Goal: Navigation & Orientation: Find specific page/section

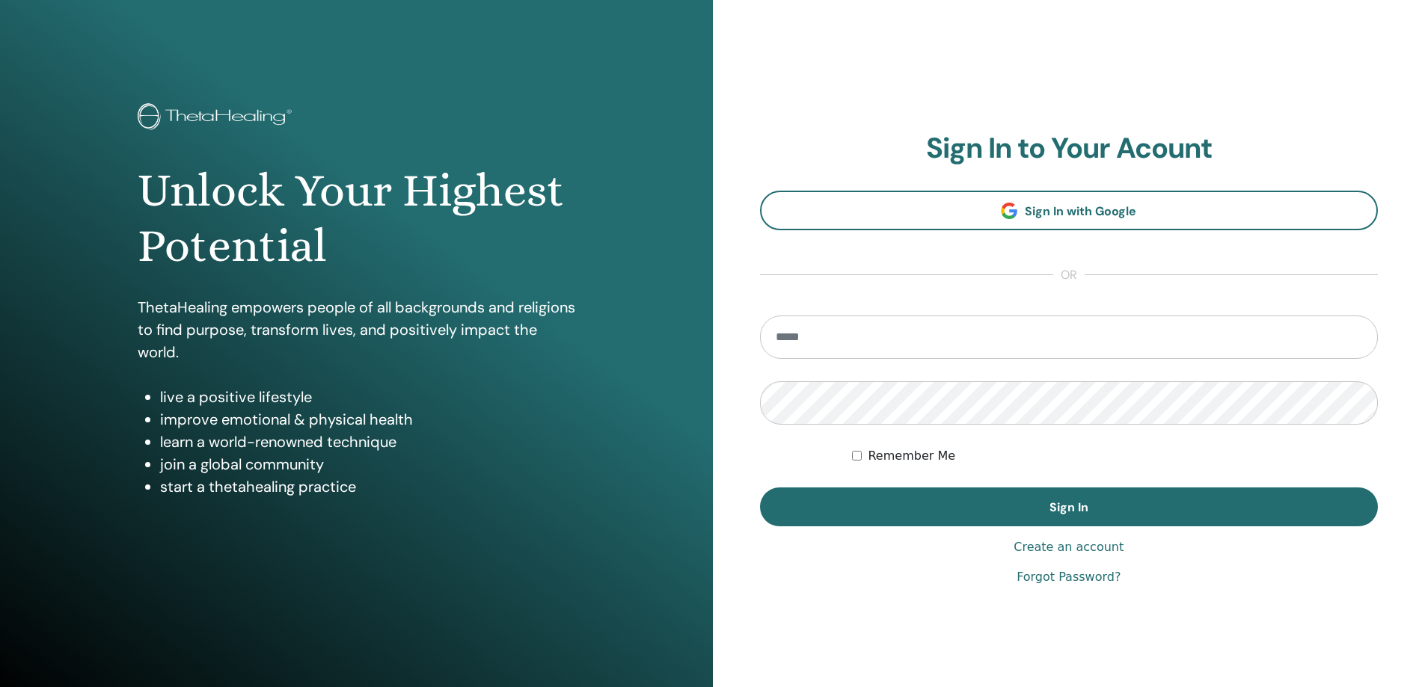
click at [879, 331] on input "email" at bounding box center [1069, 337] width 619 height 43
type input "**********"
click at [760, 488] on button "Sign In" at bounding box center [1069, 507] width 619 height 39
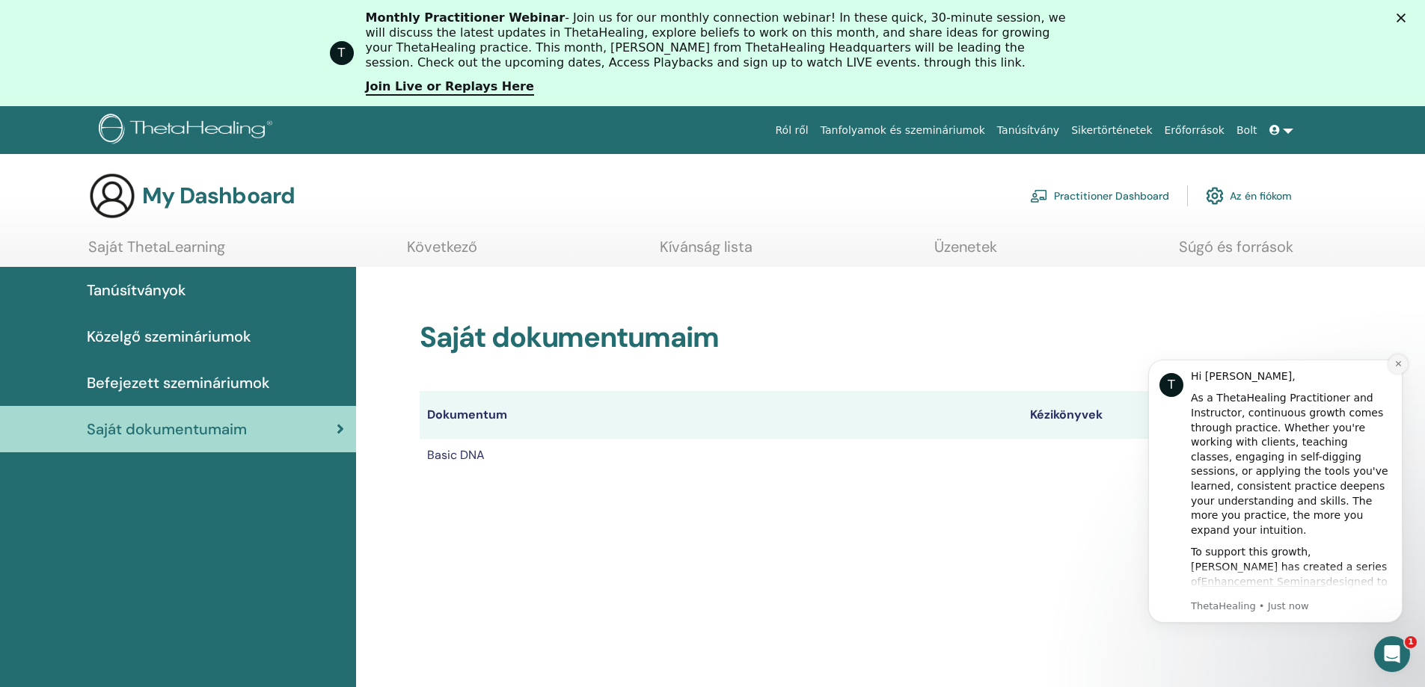
click at [1400, 360] on icon "Dismiss notification" at bounding box center [1398, 364] width 8 height 8
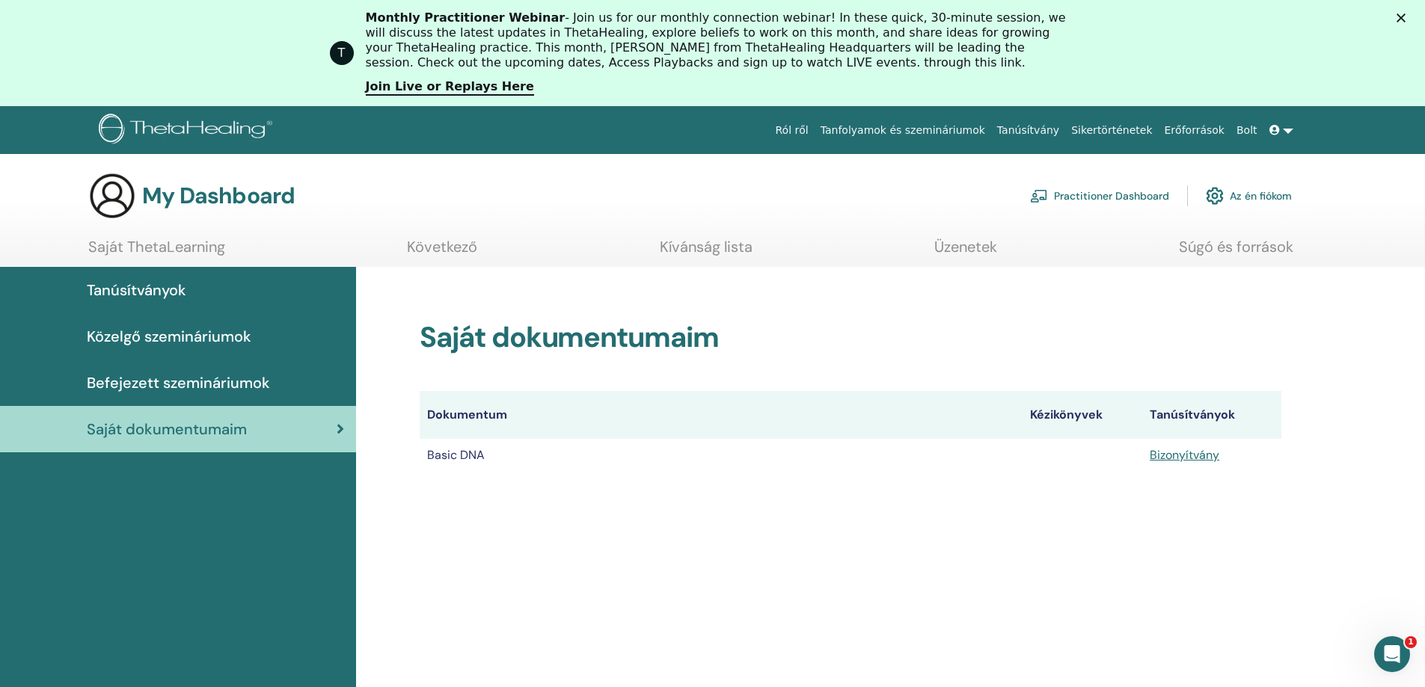
click at [1396, 651] on icon "Open Intercom Messenger" at bounding box center [1392, 655] width 25 height 25
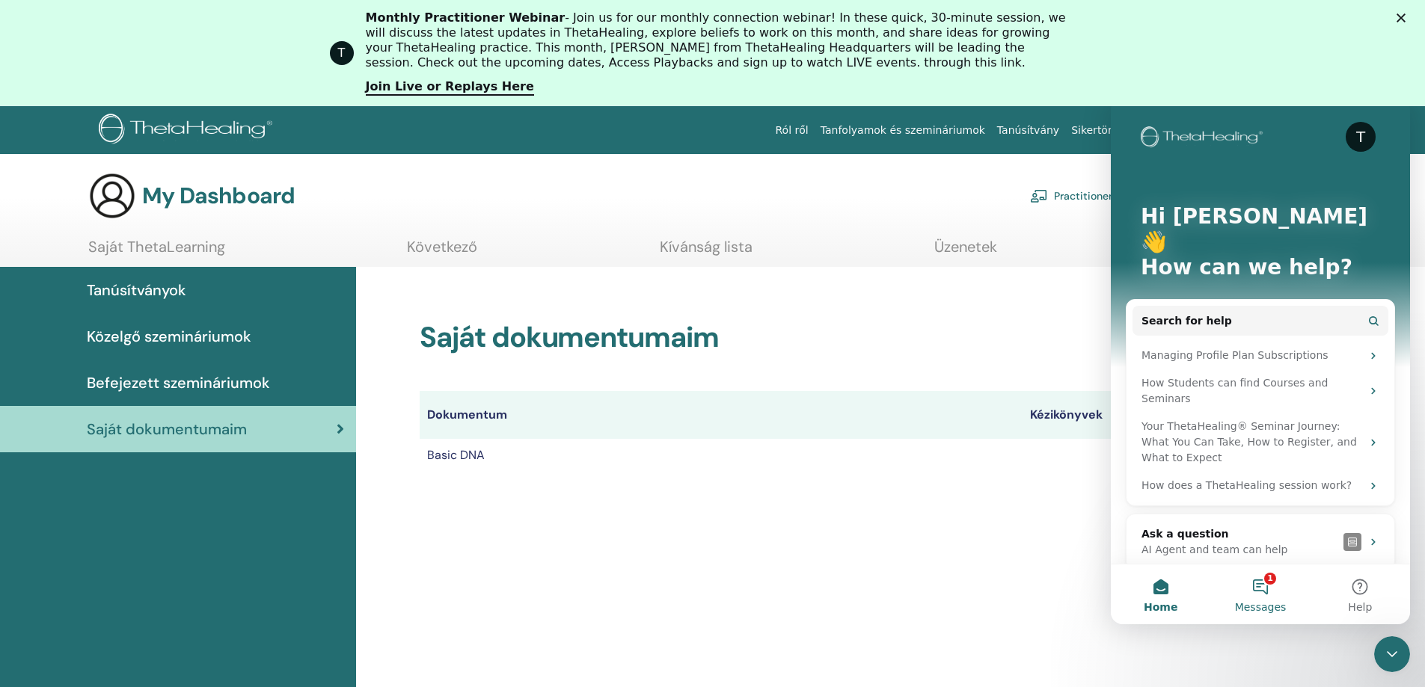
click at [1263, 595] on button "1 Messages" at bounding box center [1259, 595] width 99 height 60
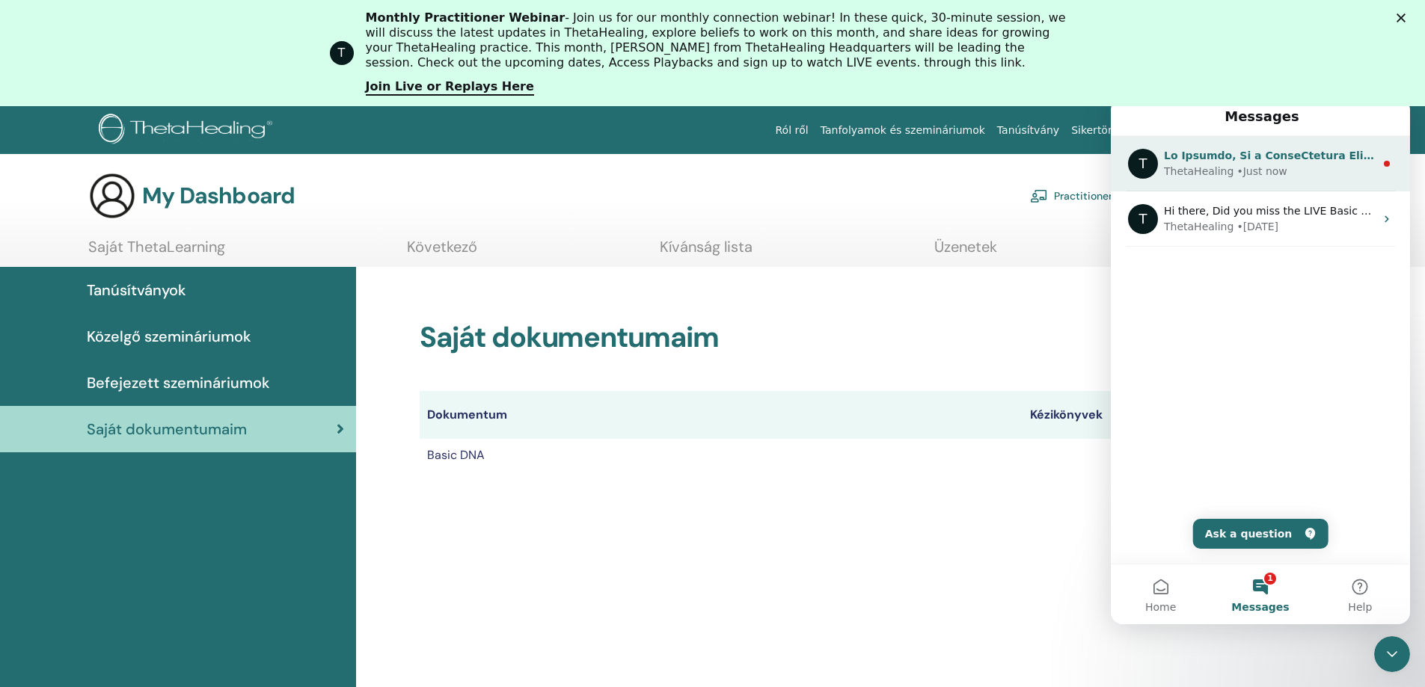
click at [1225, 175] on div "ThetaHealing • Just now" at bounding box center [1269, 172] width 211 height 16
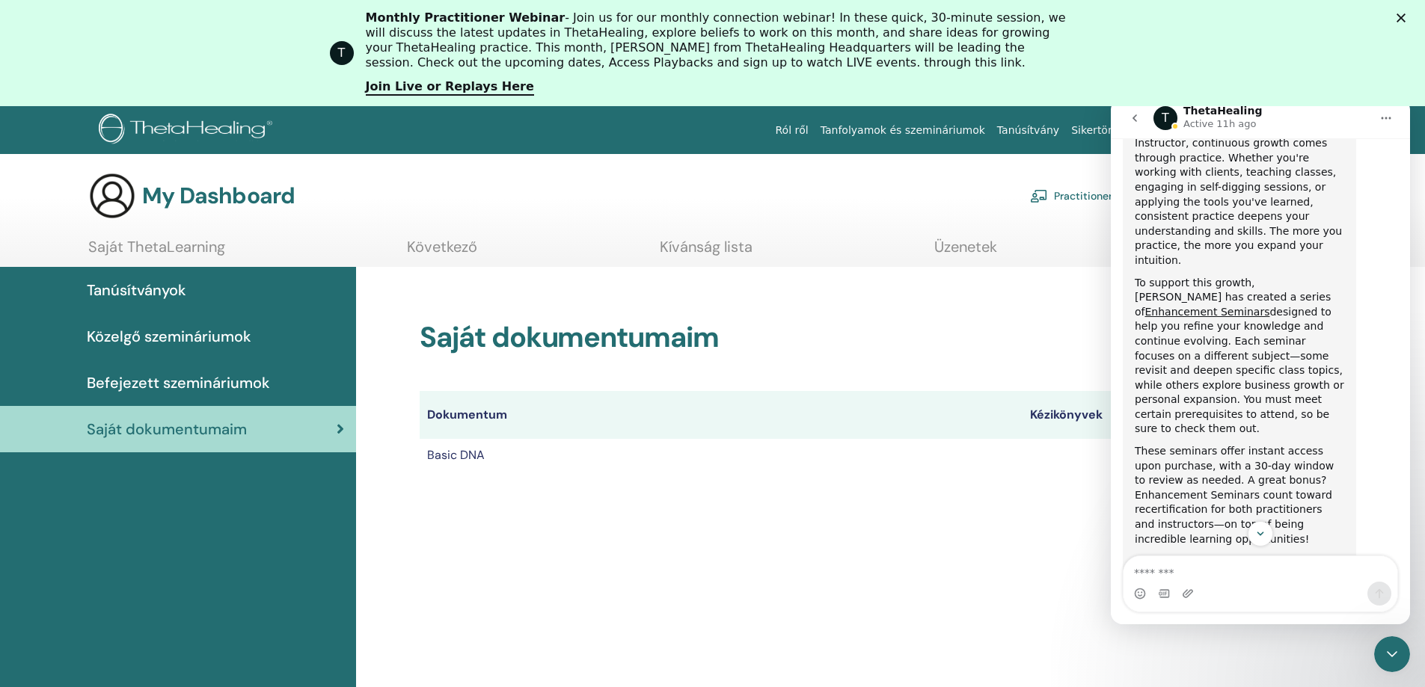
scroll to position [299, 0]
click at [1405, 18] on icon "Close" at bounding box center [1400, 17] width 9 height 9
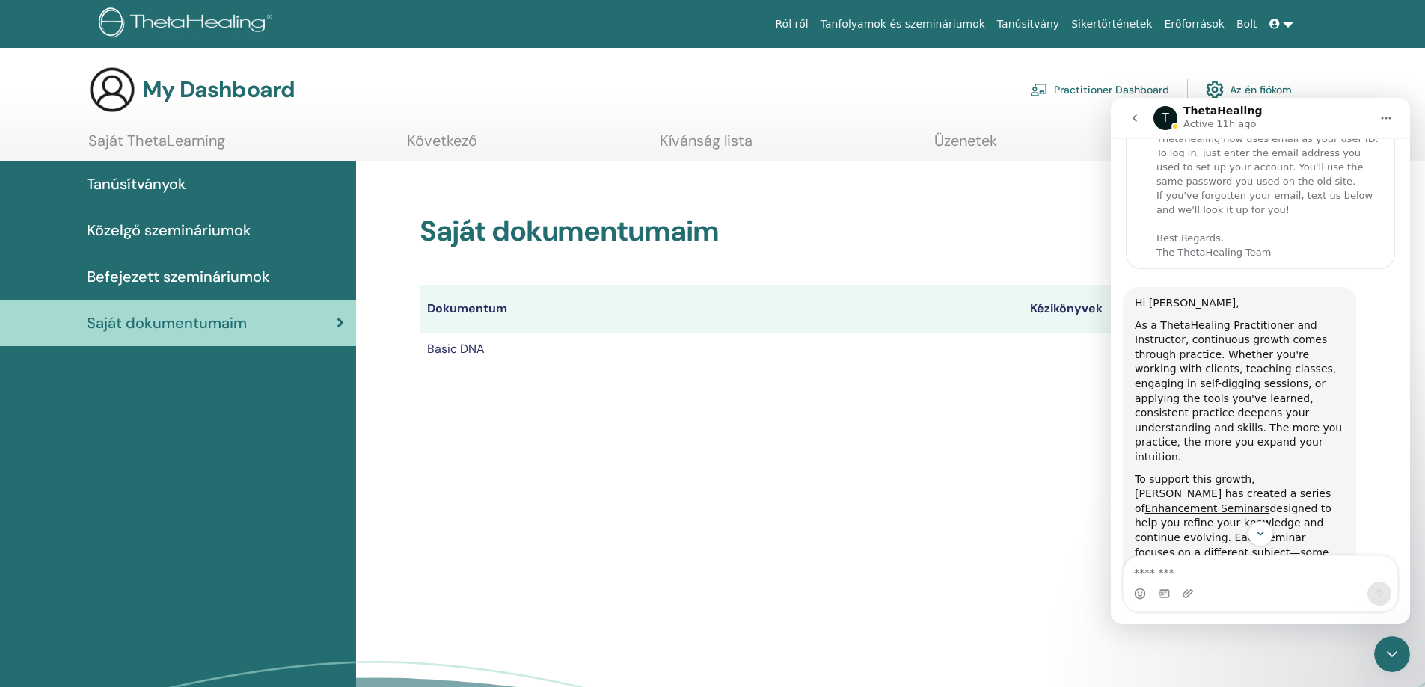
scroll to position [0, 0]
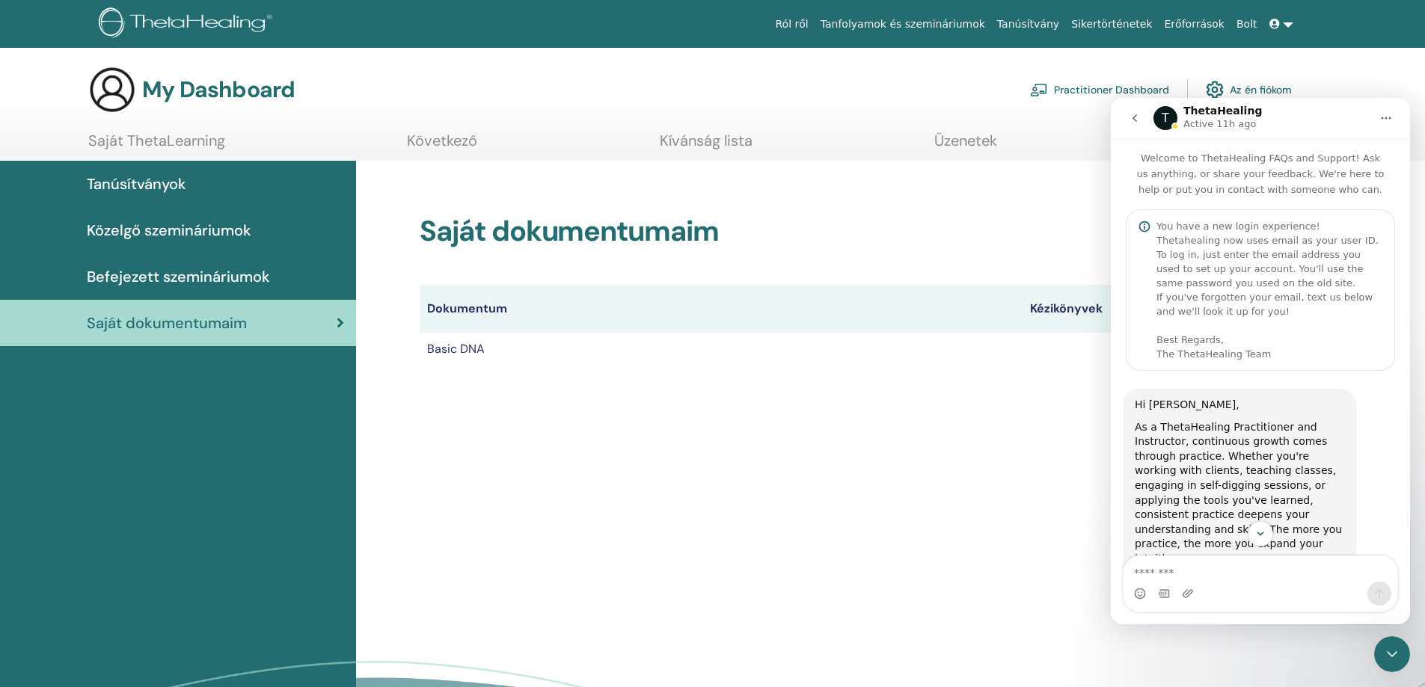
click at [1133, 115] on icon "go back" at bounding box center [1135, 118] width 12 height 12
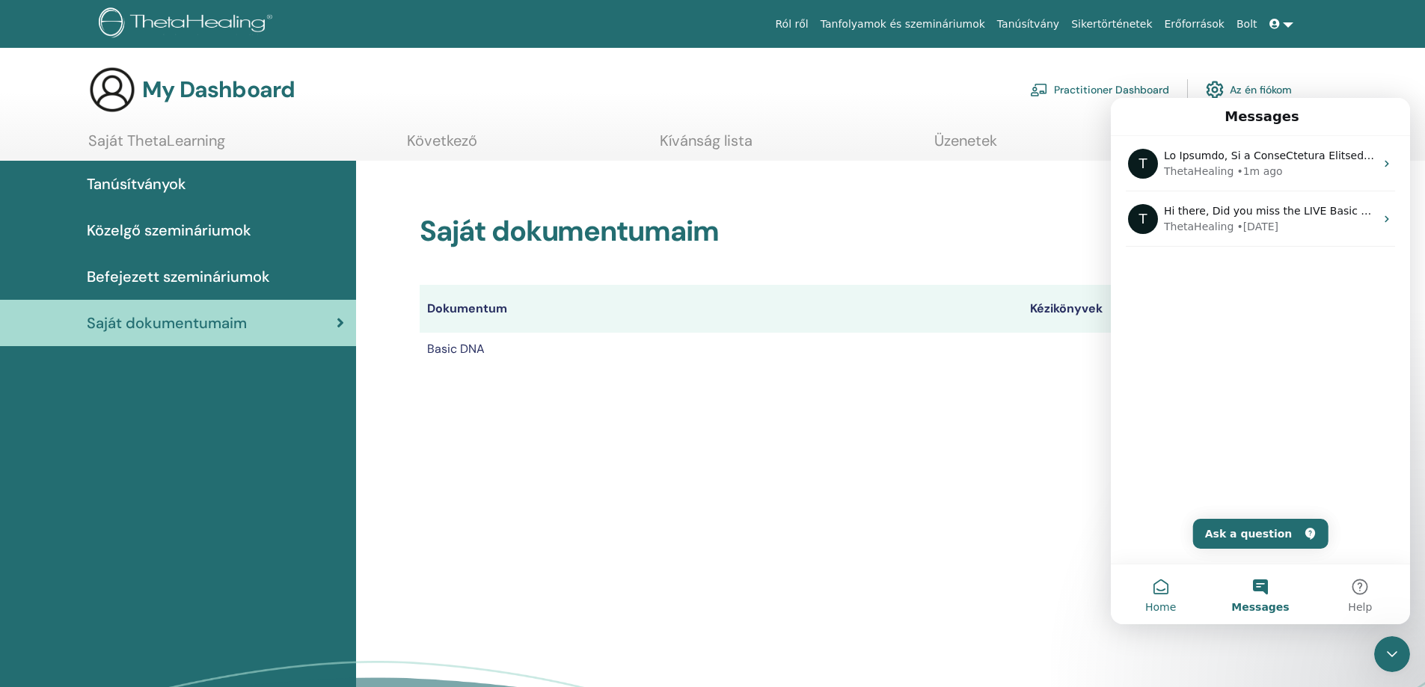
click at [1168, 586] on button "Home" at bounding box center [1160, 595] width 99 height 60
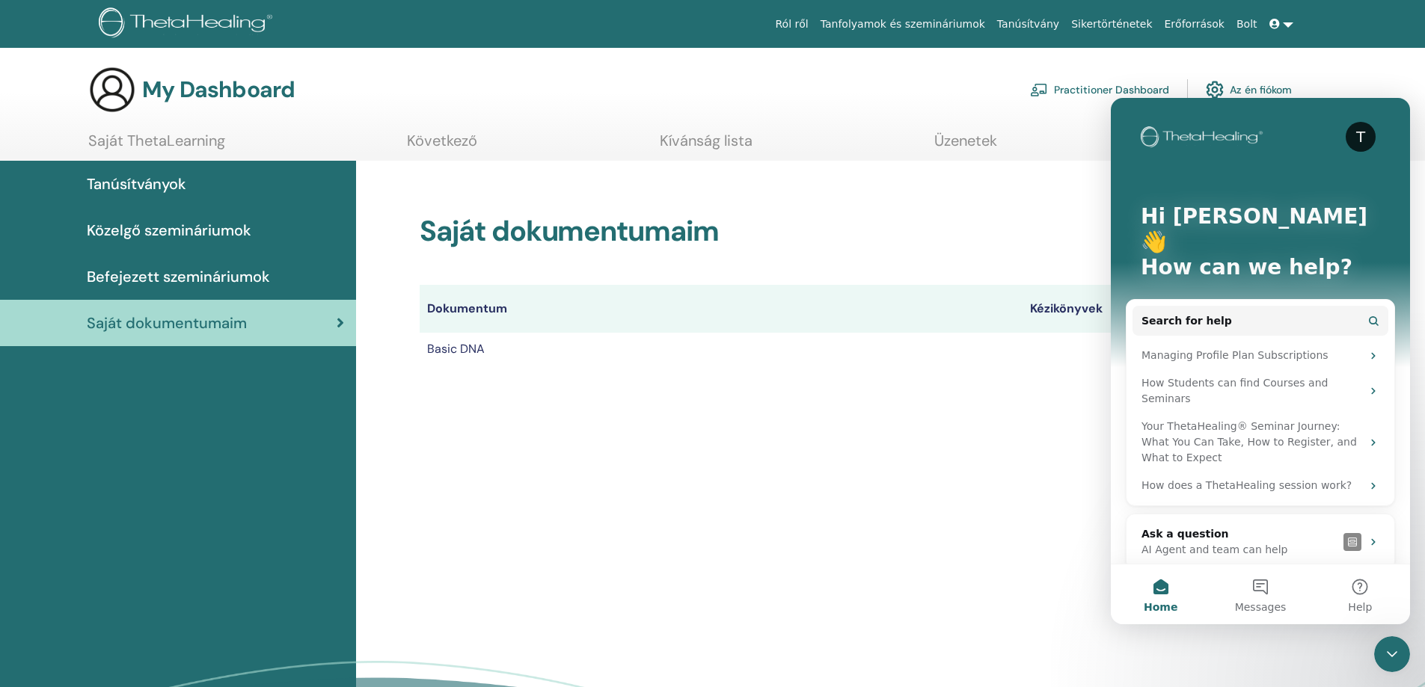
click at [849, 444] on div "Saját dokumentumaim Dokumentum Kézikönyvek Tanúsítványok Basic DNA Bizonyítvány" at bounding box center [890, 486] width 1069 height 650
click at [860, 381] on div "Saját dokumentumaim Dokumentum Kézikönyvek Tanúsítványok Basic DNA Bizonyítvány" at bounding box center [851, 272] width 898 height 223
click at [1371, 58] on main "My Dashboard Practitioner Dashboard Az én fiókom Saját ThetaLearning Következő …" at bounding box center [712, 429] width 1425 height 763
click at [1251, 64] on main "My Dashboard Practitioner Dashboard Az én fiókom Saját ThetaLearning Következő …" at bounding box center [712, 429] width 1425 height 763
click at [1389, 666] on div "Close Intercom Messenger" at bounding box center [1392, 655] width 36 height 36
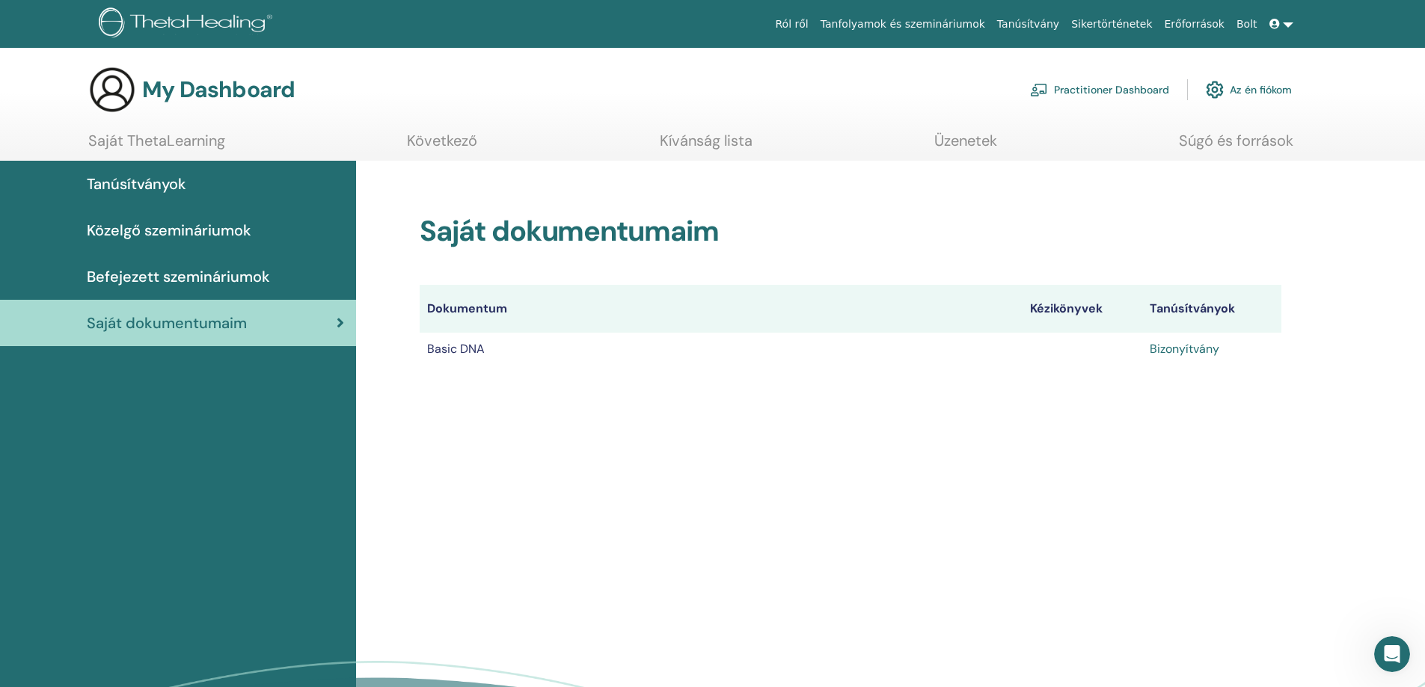
click at [1191, 350] on link "Bizonyítvány" at bounding box center [1185, 349] width 70 height 16
click at [241, 325] on span "Saját dokumentumaim" at bounding box center [167, 323] width 160 height 22
click at [227, 278] on span "Befejezett szemináriumok" at bounding box center [178, 277] width 183 height 22
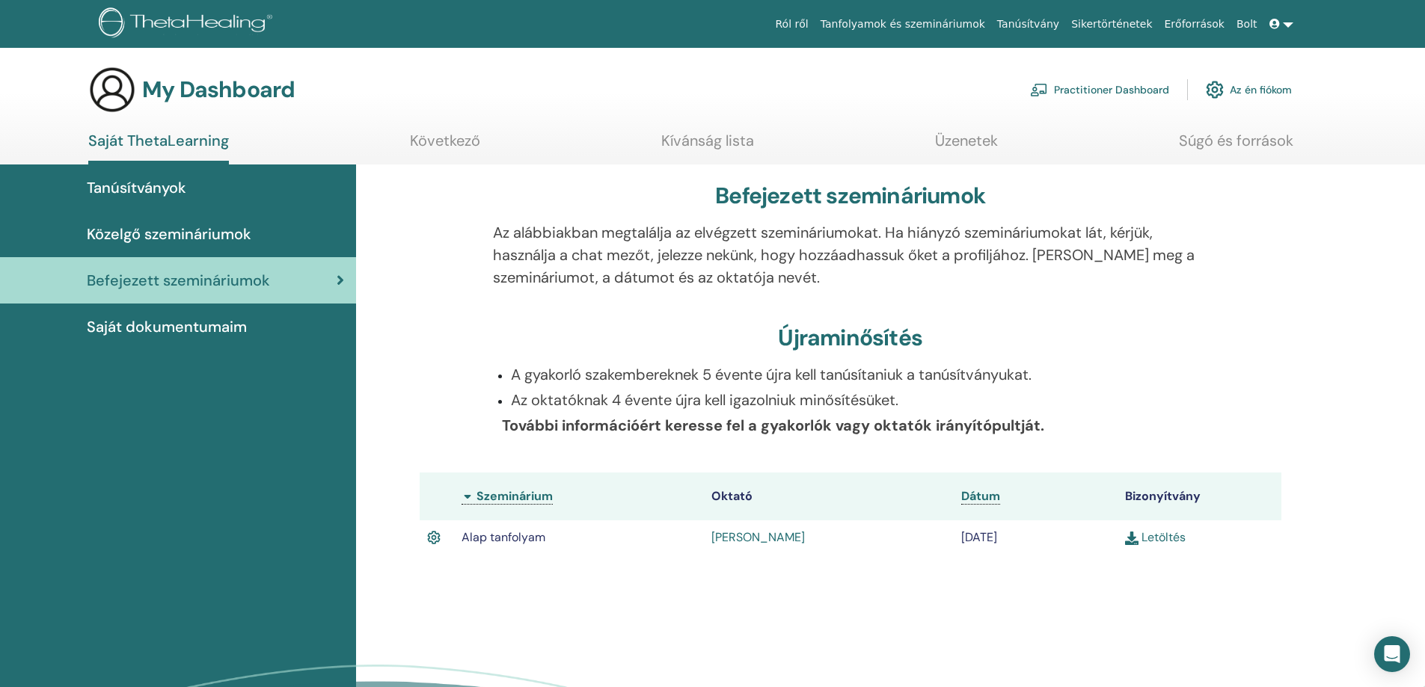
click at [427, 537] on img at bounding box center [433, 537] width 13 height 19
click at [432, 540] on img at bounding box center [433, 537] width 13 height 19
click at [218, 245] on span "Közelgő szemináriumok" at bounding box center [169, 234] width 165 height 22
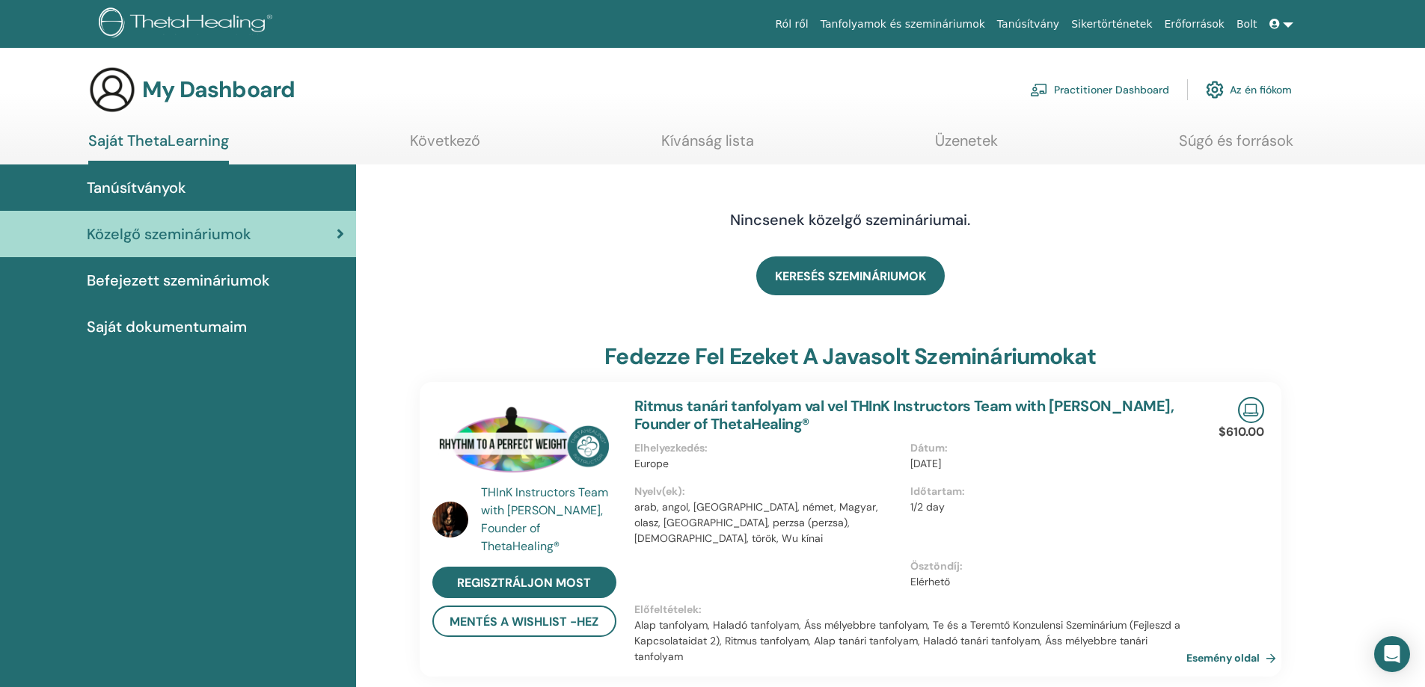
click at [158, 180] on span "Tanúsítványok" at bounding box center [136, 188] width 99 height 22
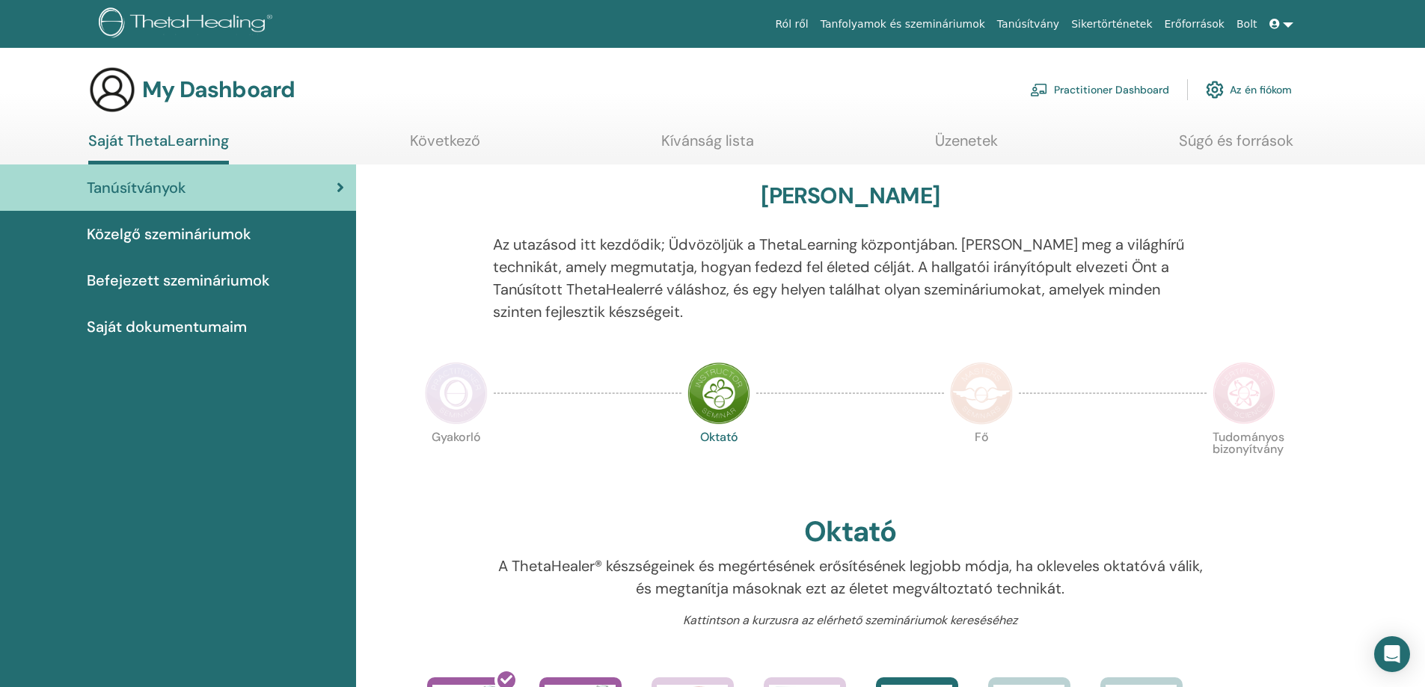
click at [186, 136] on link "Saját ThetaLearning" at bounding box center [158, 148] width 141 height 33
click at [1287, 25] on link at bounding box center [1281, 24] width 36 height 28
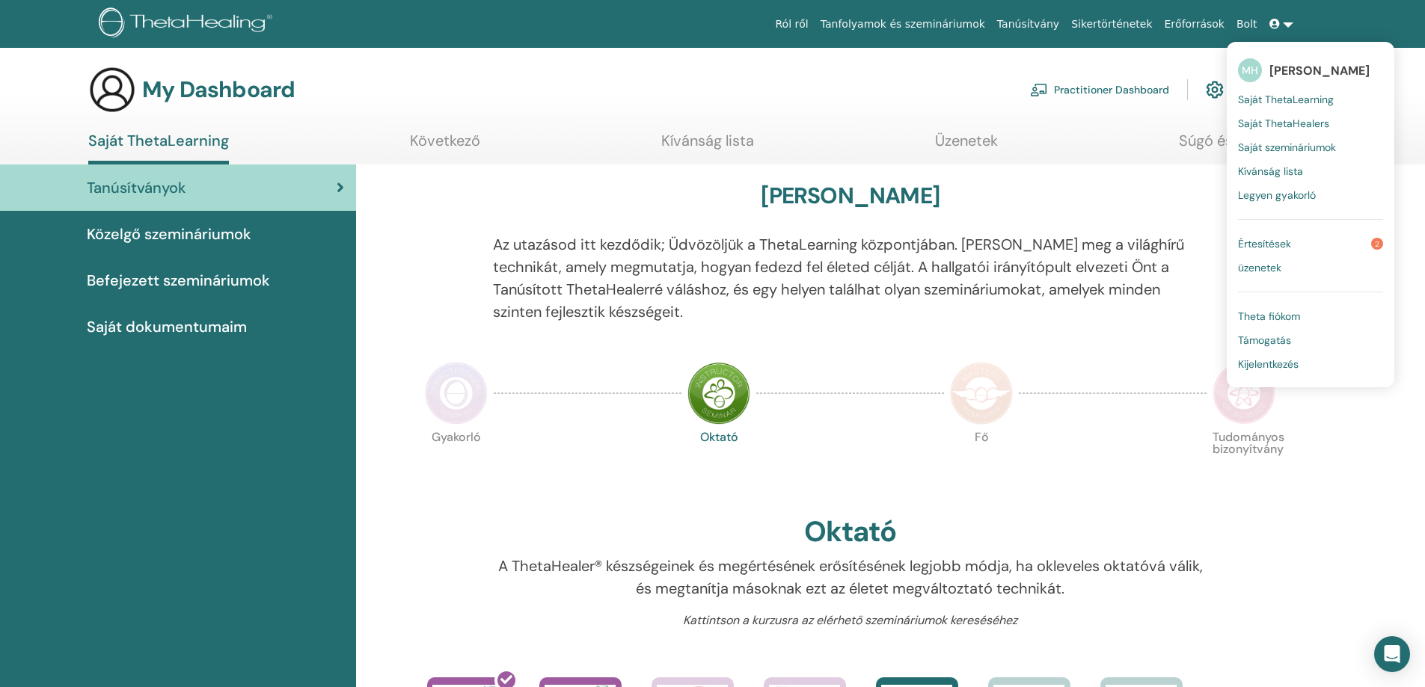
click at [1295, 121] on span "Saját ThetaHealers" at bounding box center [1283, 123] width 91 height 13
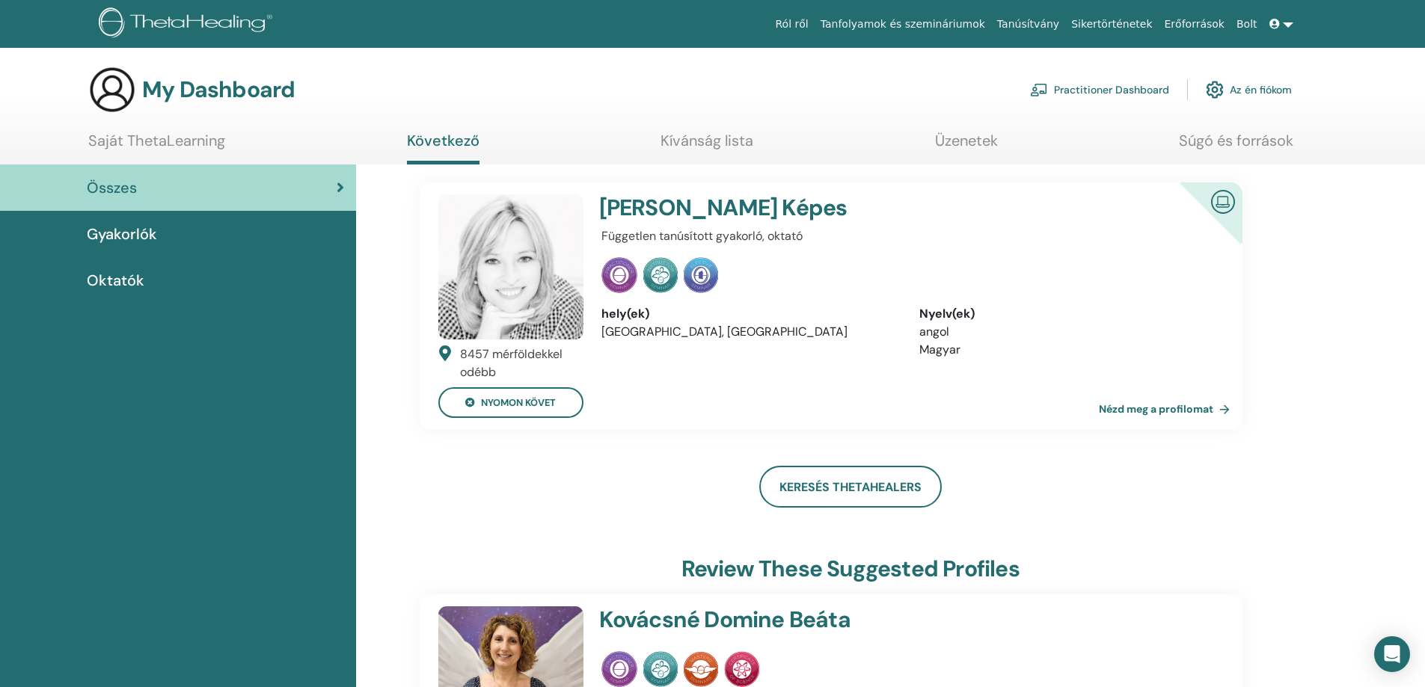
click at [1292, 22] on link at bounding box center [1281, 24] width 36 height 28
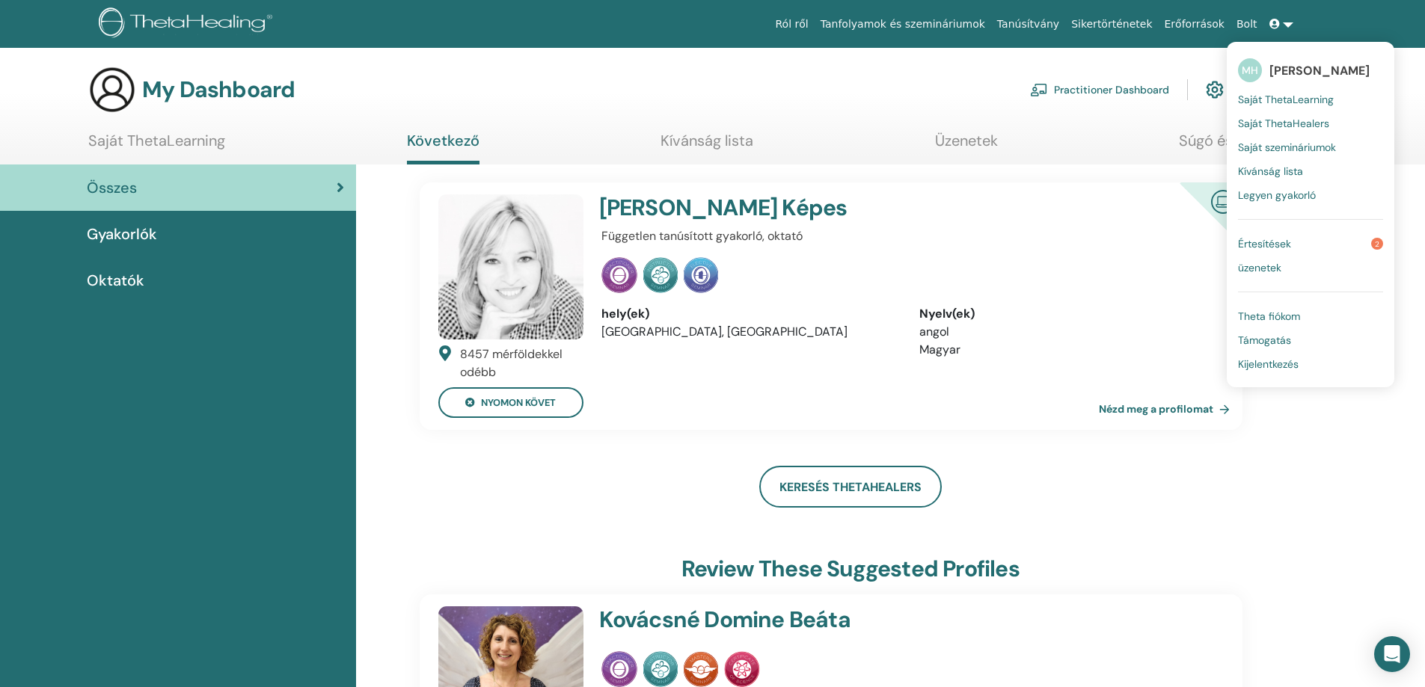
click at [1295, 146] on span "Saját szemináriumok" at bounding box center [1287, 147] width 98 height 13
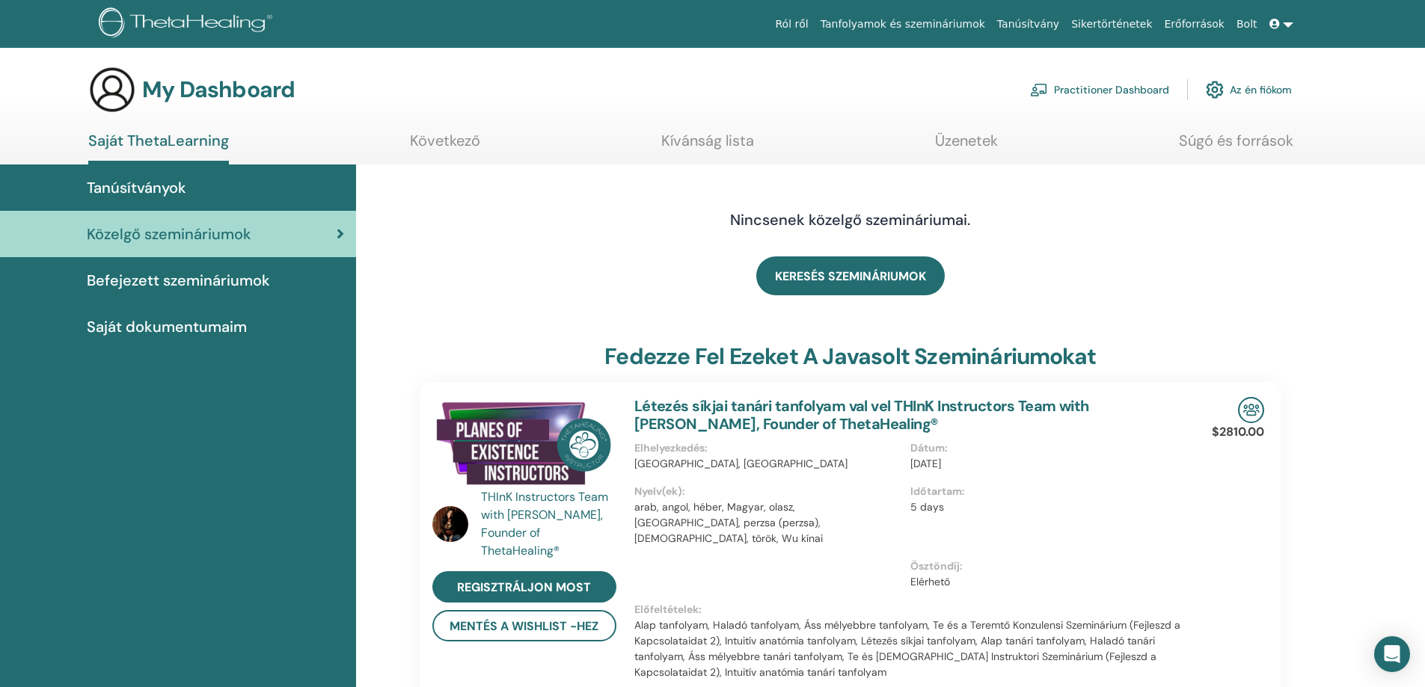
click at [209, 333] on span "Saját dokumentumaim" at bounding box center [167, 327] width 160 height 22
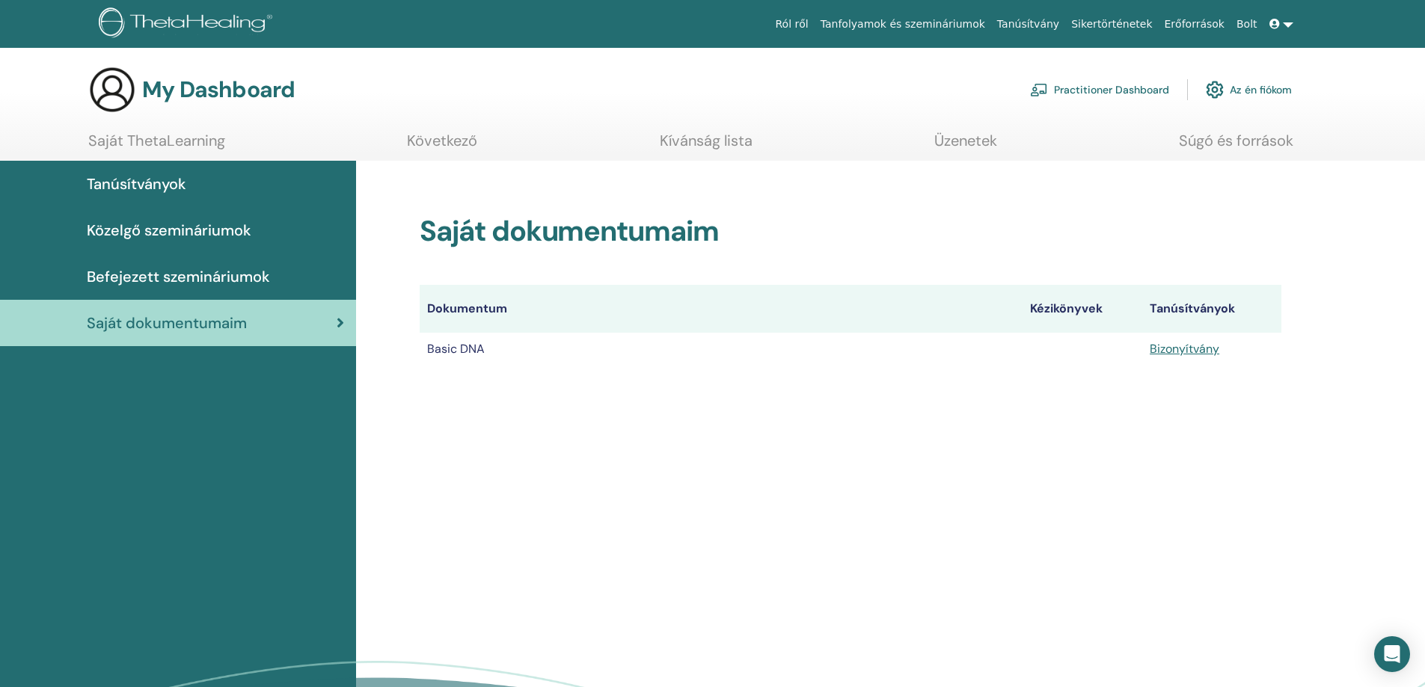
click at [1291, 21] on link at bounding box center [1281, 24] width 36 height 28
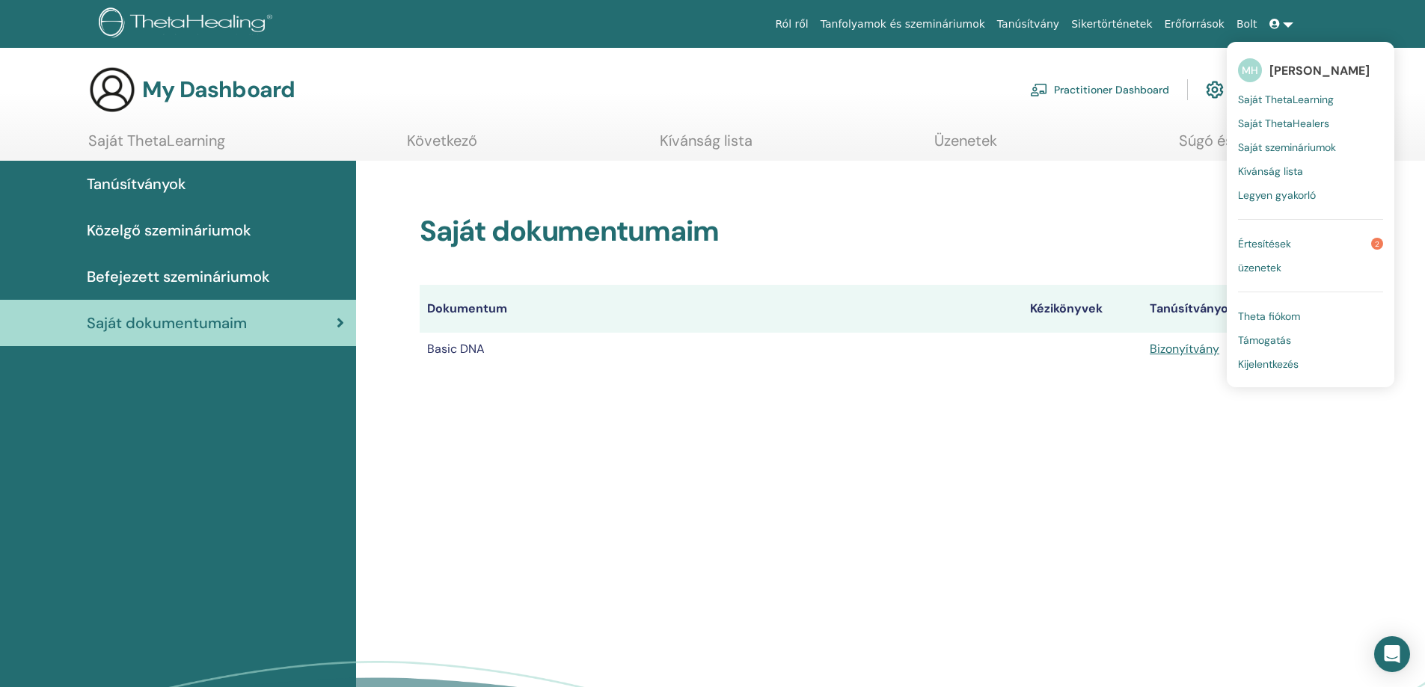
click at [1269, 243] on span "Értesítések" at bounding box center [1264, 243] width 53 height 13
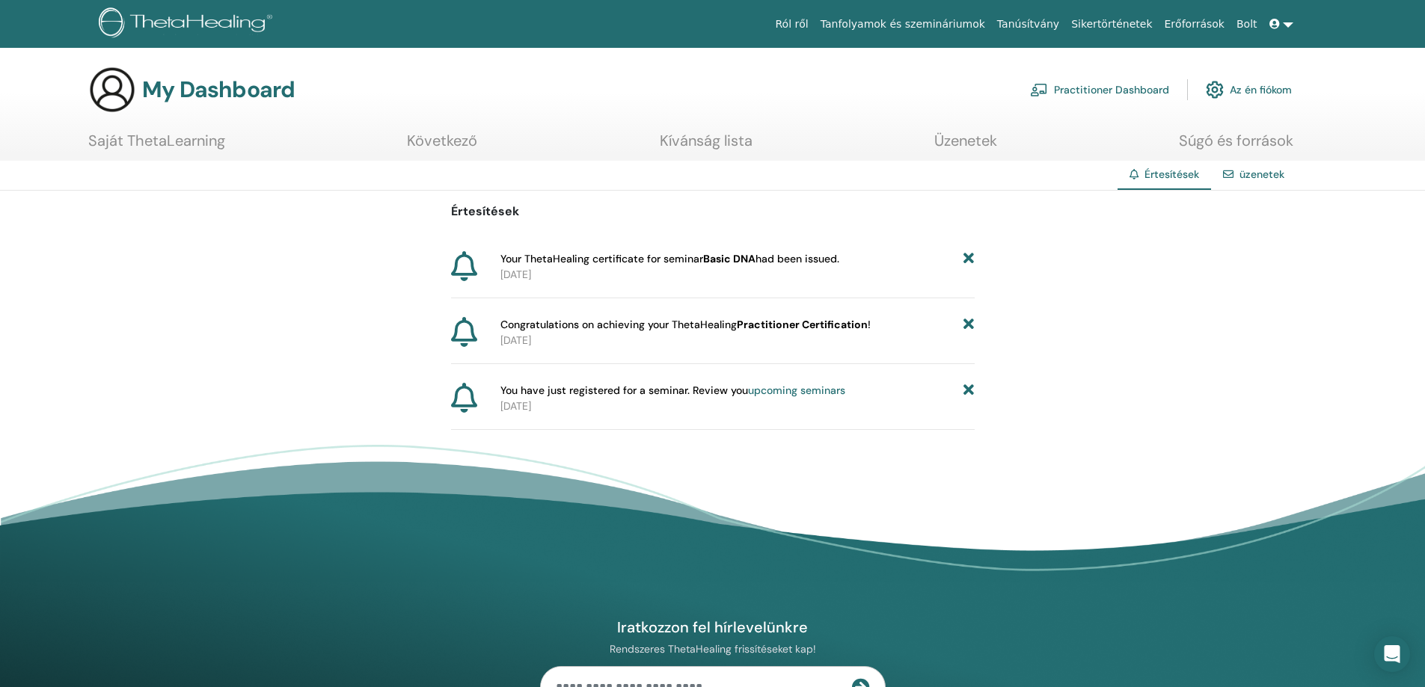
click at [1264, 85] on link "Az én fiókom" at bounding box center [1249, 89] width 86 height 33
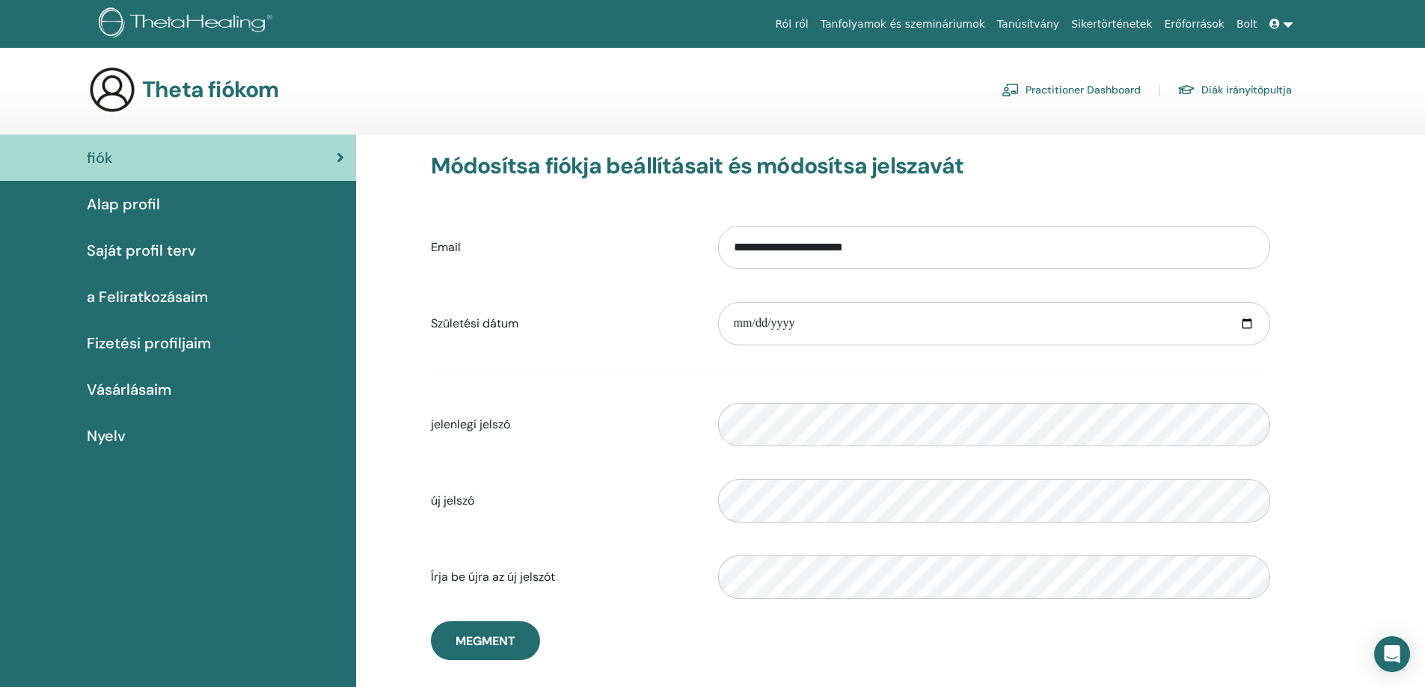
click at [1288, 30] on link at bounding box center [1281, 24] width 36 height 28
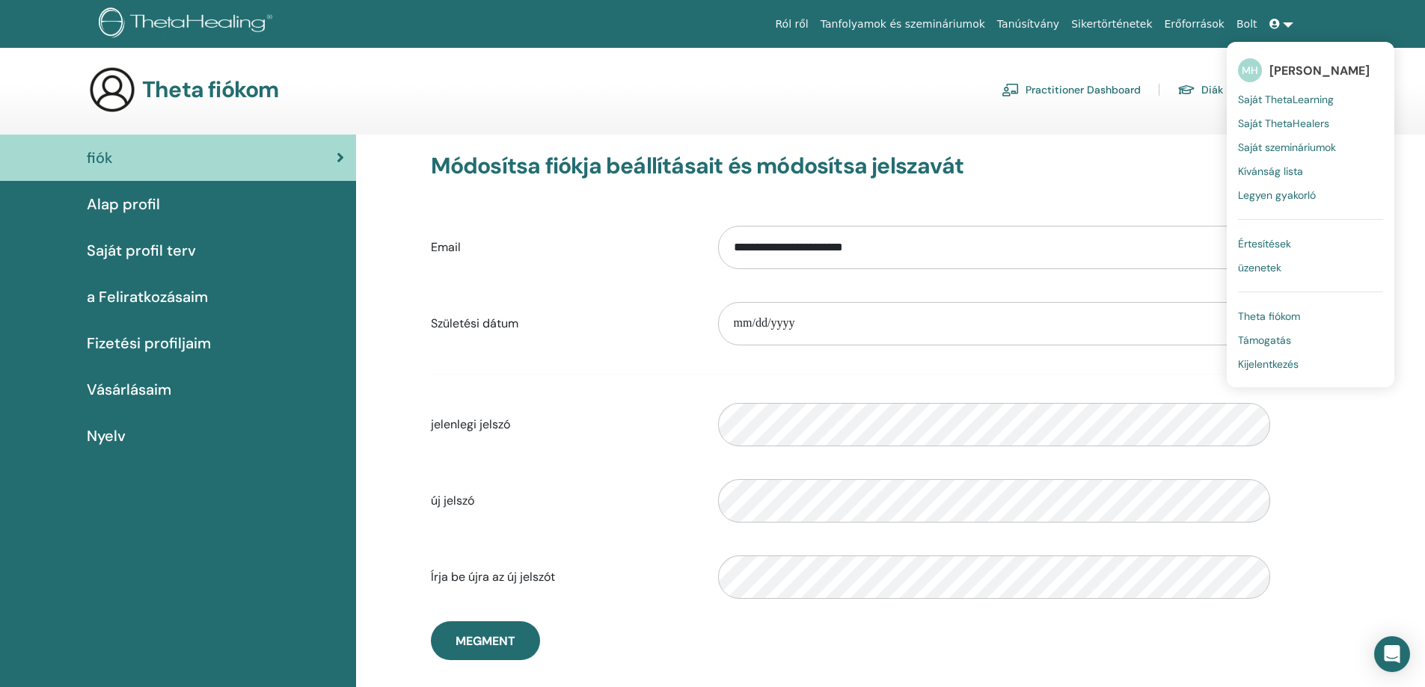
click at [1299, 98] on span "Saját ThetaLearning" at bounding box center [1286, 99] width 96 height 13
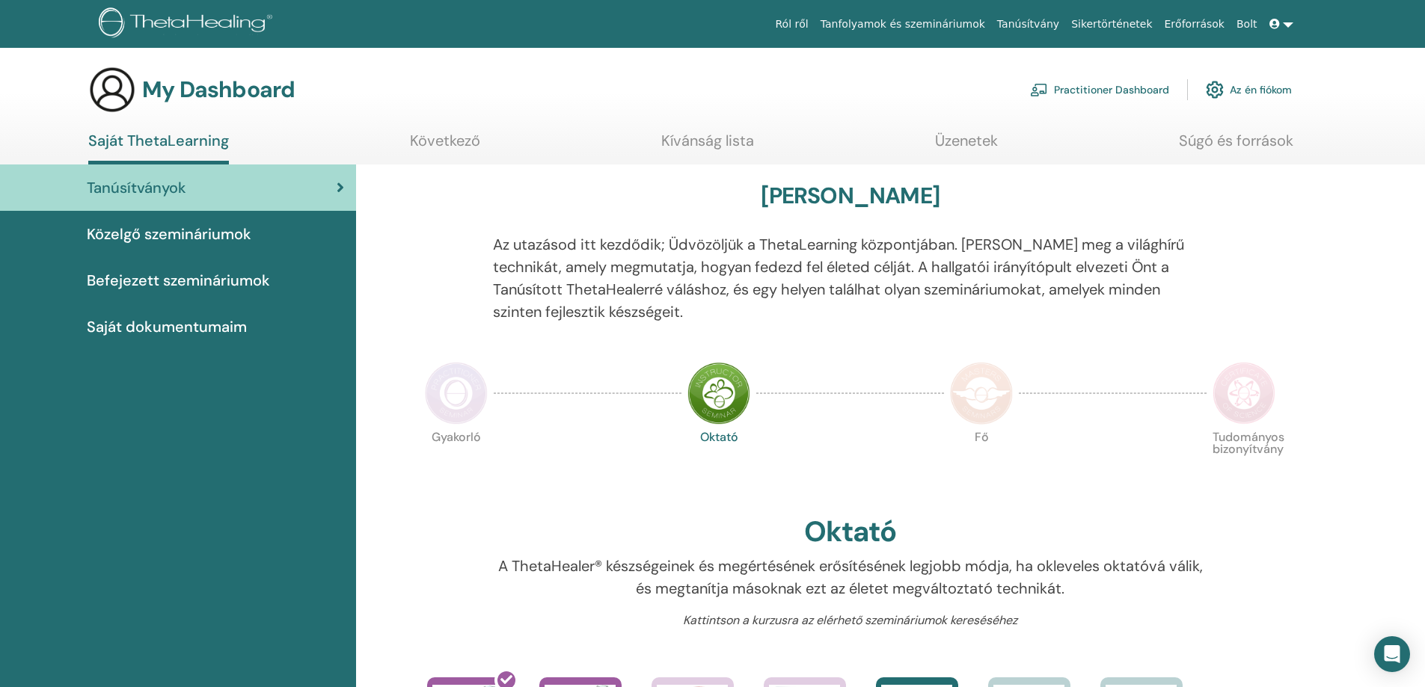
click at [1292, 24] on link at bounding box center [1281, 24] width 36 height 28
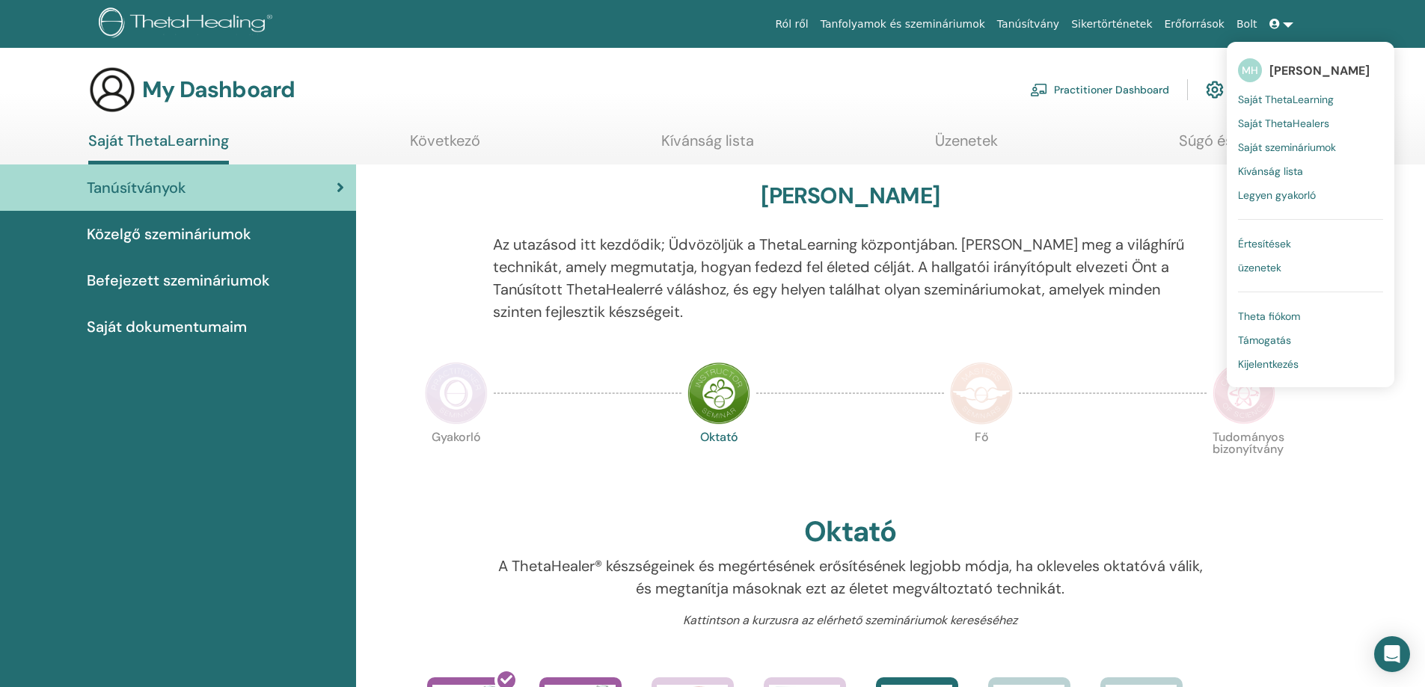
click at [1298, 364] on span "Kijelentkezés" at bounding box center [1268, 364] width 61 height 13
